Goal: Task Accomplishment & Management: Use online tool/utility

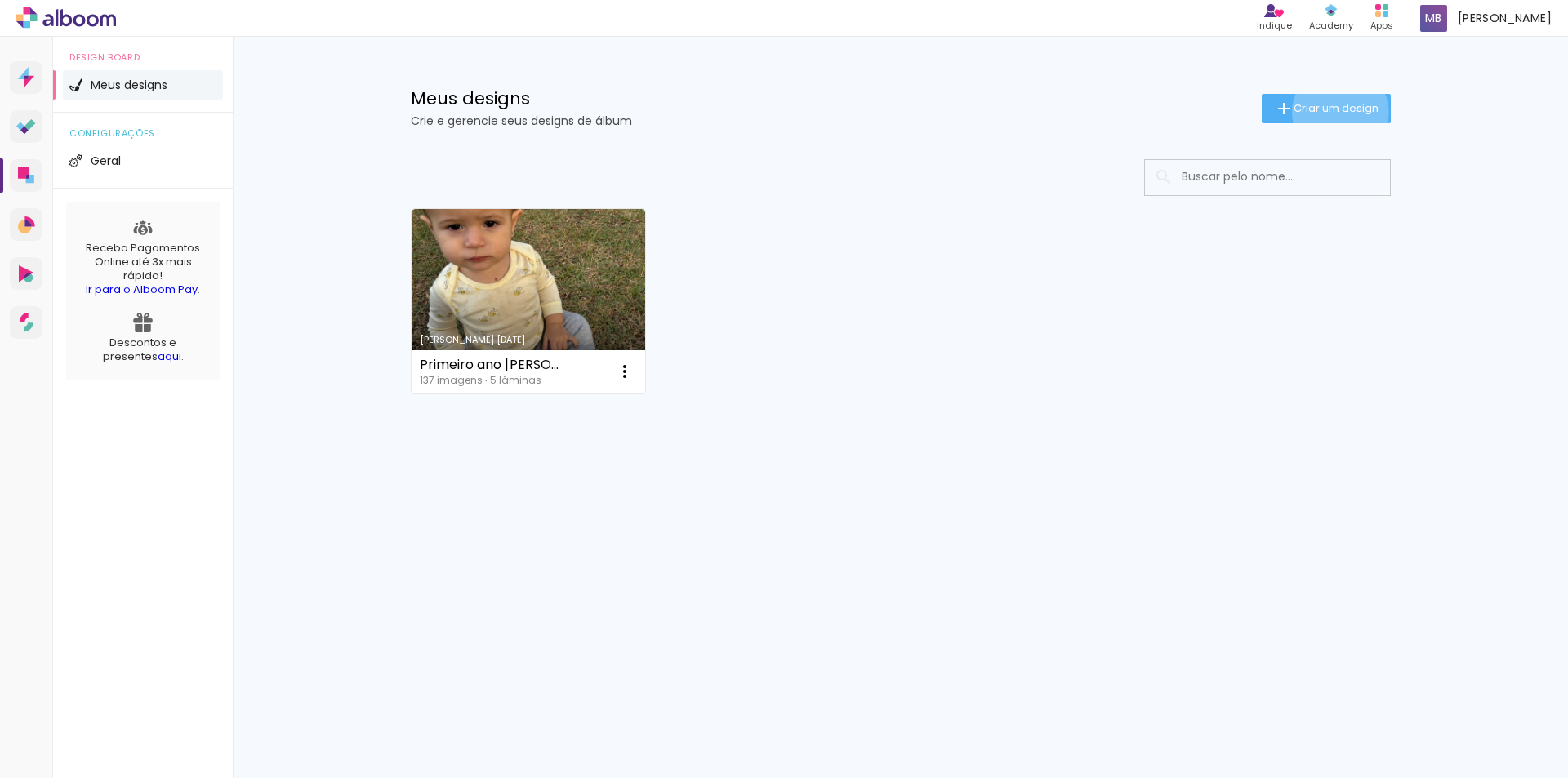
click at [1336, 112] on span "Criar um design" at bounding box center [1336, 108] width 85 height 11
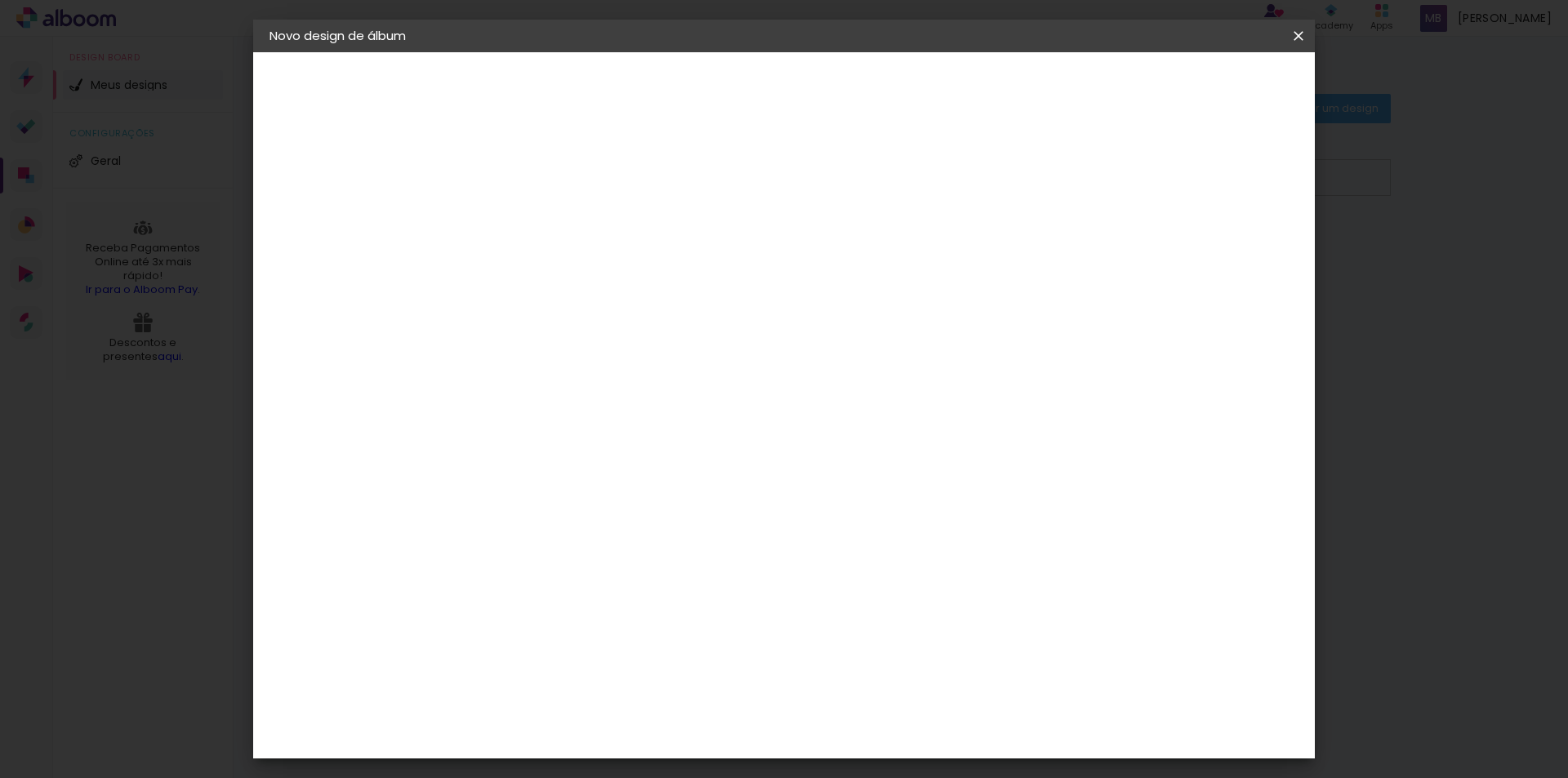
click at [537, 218] on input at bounding box center [537, 219] width 0 height 25
type input "Tê"
type paper-input "Tê"
click at [0, 0] on slot "Avançar" at bounding box center [0, 0] width 0 height 0
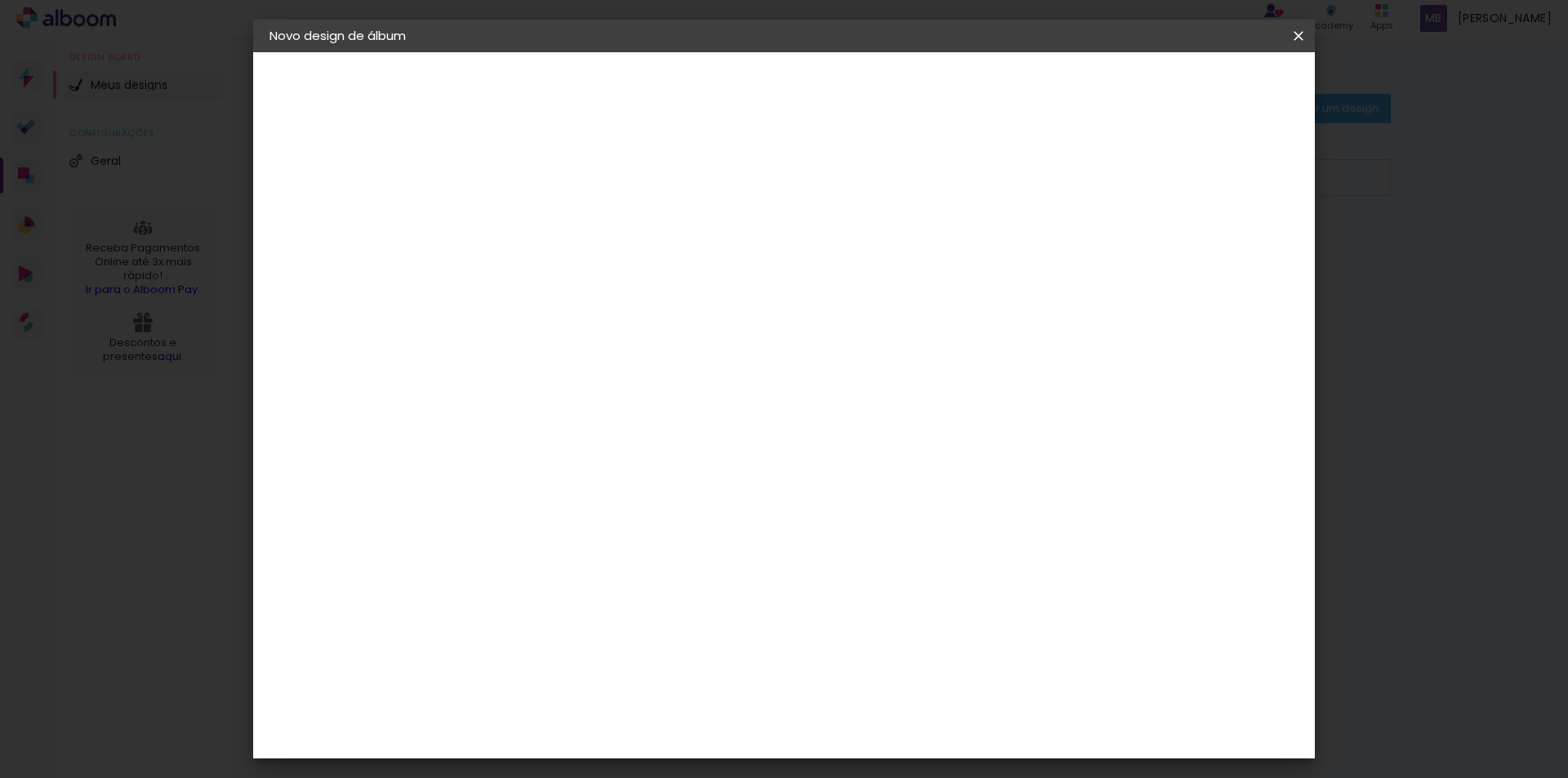
click at [548, 567] on div "LAF" at bounding box center [537, 573] width 22 height 13
click at [0, 0] on slot "Avançar" at bounding box center [0, 0] width 0 height 0
click at [647, 589] on span "20 × 20" at bounding box center [608, 605] width 76 height 33
click at [0, 0] on slot "Avançar" at bounding box center [0, 0] width 0 height 0
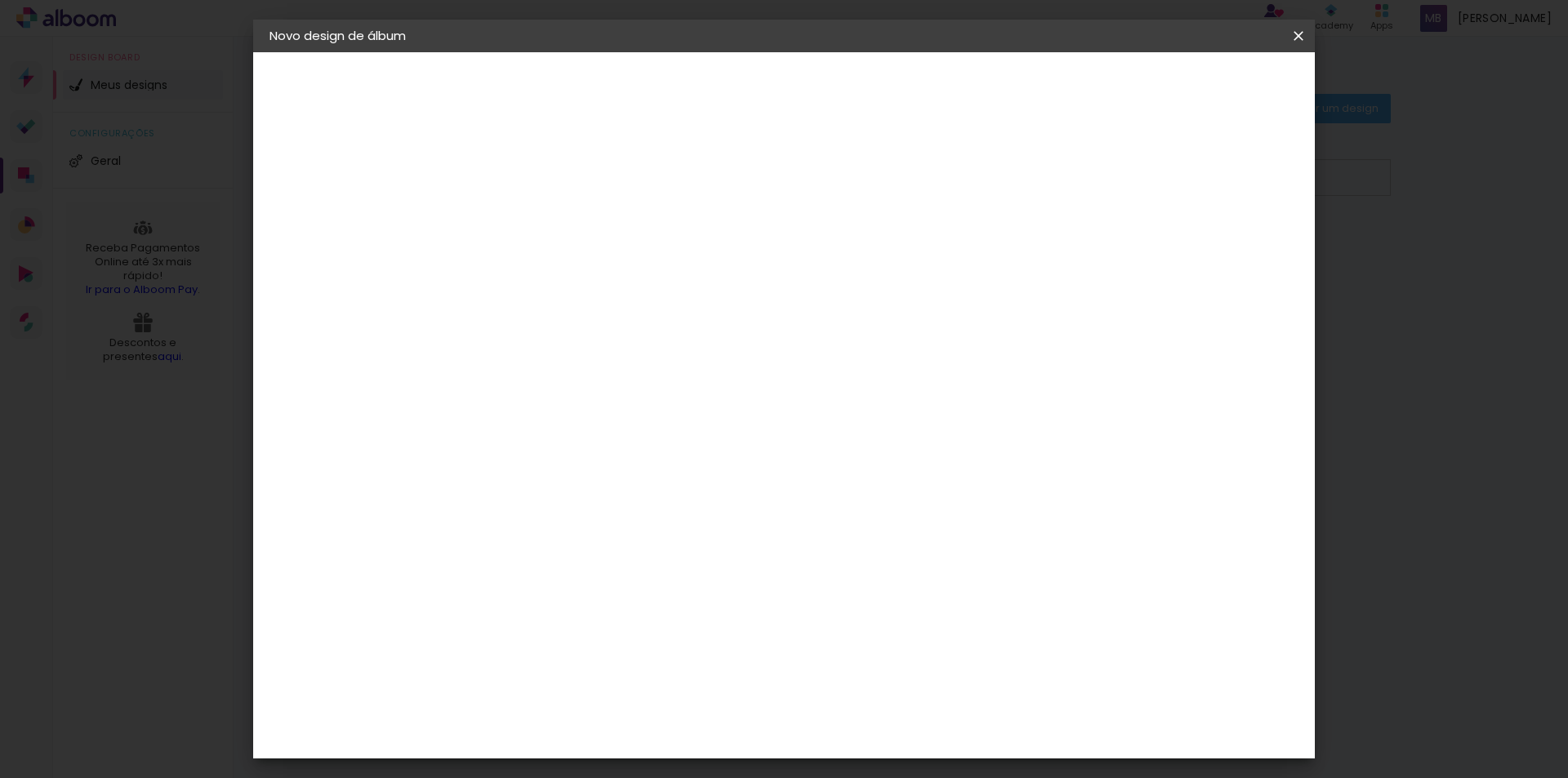
drag, startPoint x: 1162, startPoint y: 185, endPoint x: 1178, endPoint y: 131, distance: 56.3
click at [1162, 184] on paper-checkbox "Mostrar sangria" at bounding box center [1151, 176] width 123 height 20
type paper-checkbox "on"
click at [1196, 89] on span "Iniciar design" at bounding box center [1159, 86] width 75 height 11
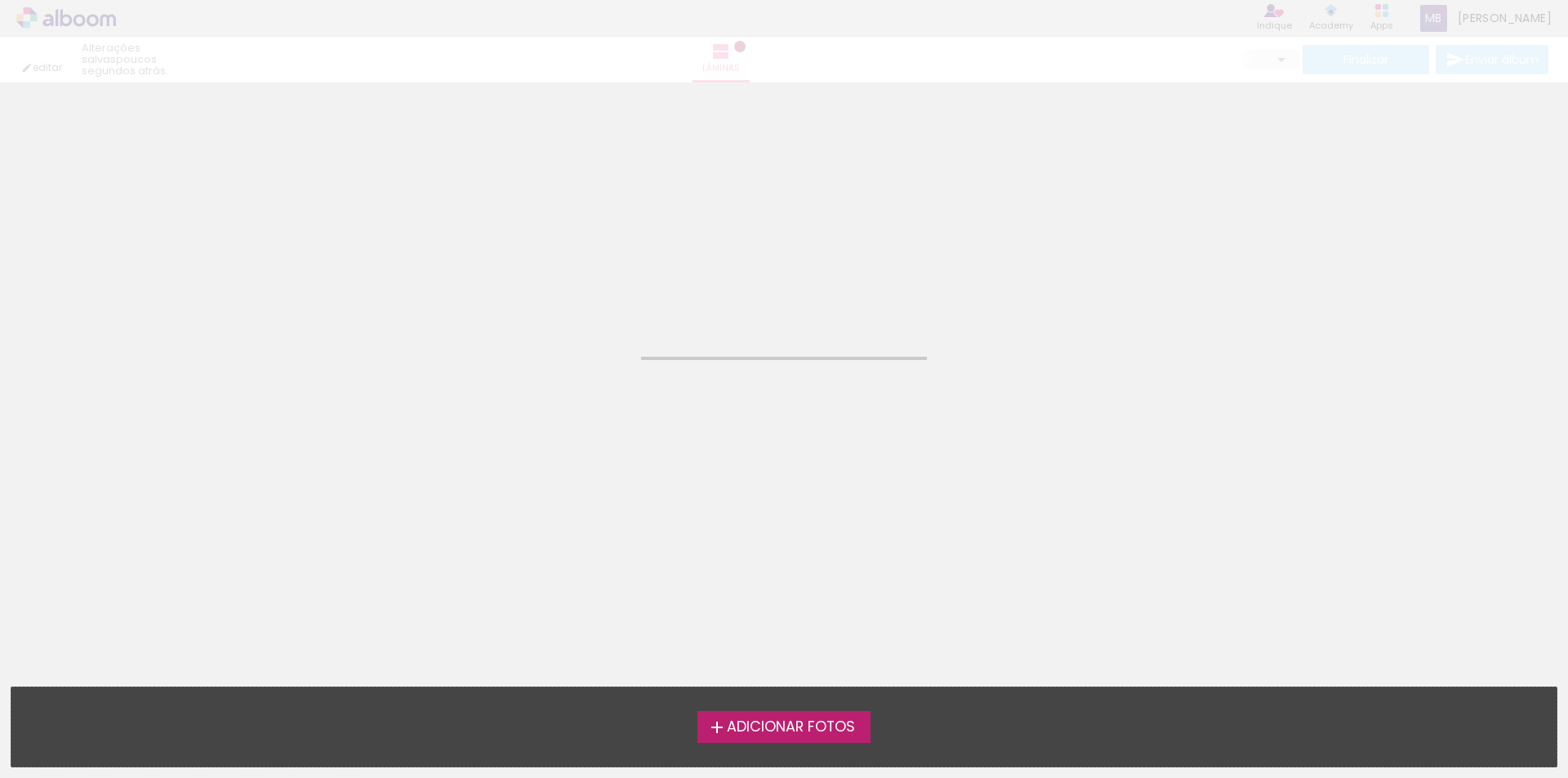
click at [738, 728] on span "Adicionar Fotos" at bounding box center [791, 727] width 128 height 14
click at [0, 0] on input "file" at bounding box center [0, 0] width 0 height 0
